Goal: Find specific page/section: Find specific page/section

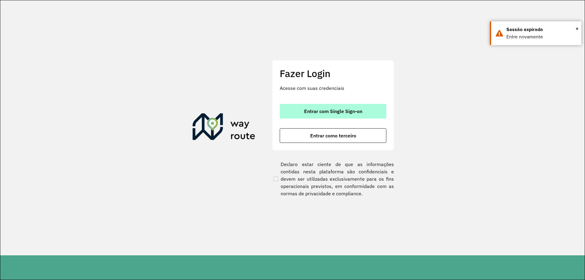
click at [296, 113] on button "Entrar com Single Sign-on" at bounding box center [333, 111] width 107 height 15
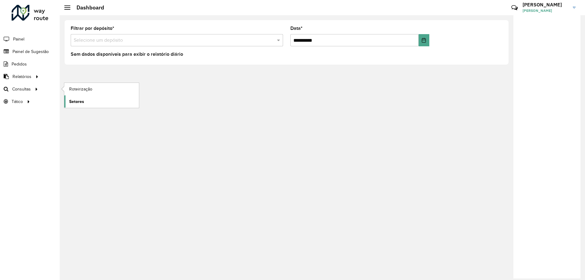
click at [91, 103] on link "Setores" at bounding box center [101, 101] width 75 height 12
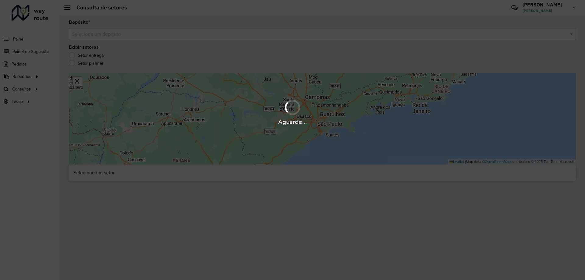
click at [151, 35] on hb-app "Aguarde... Pop-up bloqueado! Seu navegador bloqueou automáticamente a abertura …" at bounding box center [292, 140] width 585 height 280
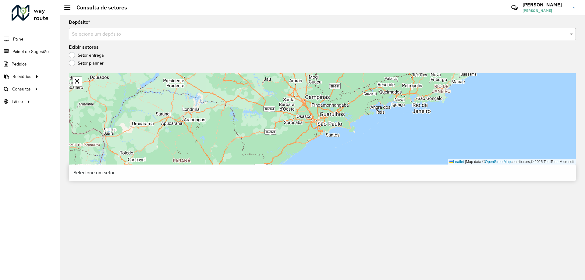
click at [151, 35] on input "text" at bounding box center [316, 34] width 489 height 7
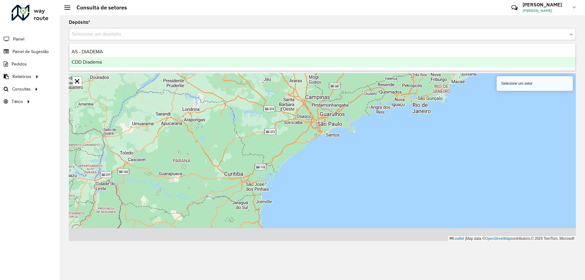
click at [91, 61] on span "CDD Diadema" at bounding box center [87, 61] width 30 height 5
